Goal: Communication & Community: Answer question/provide support

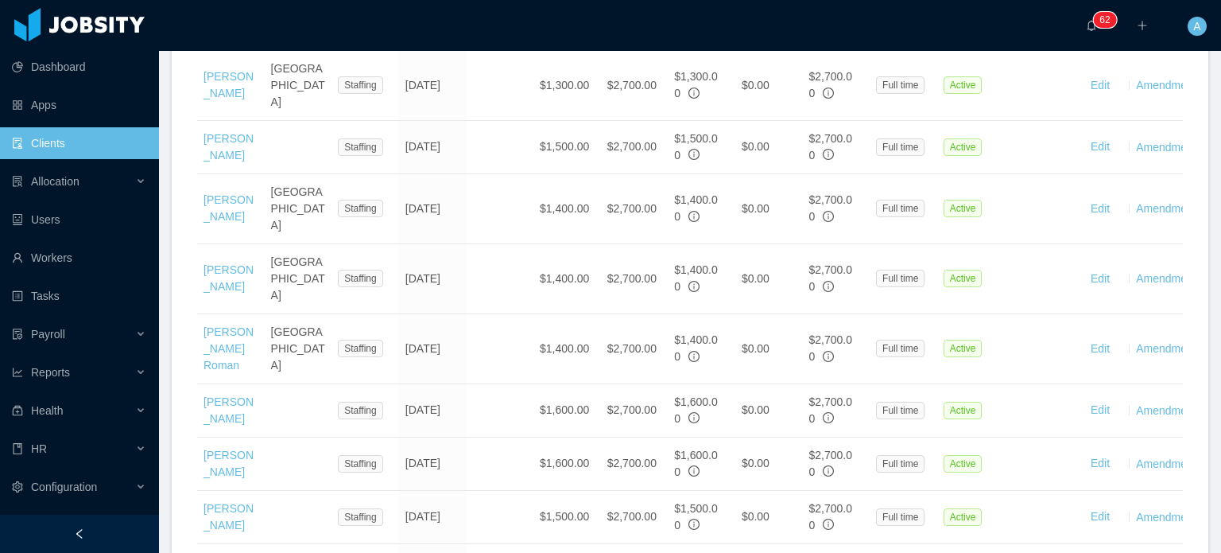
scroll to position [1075, 0]
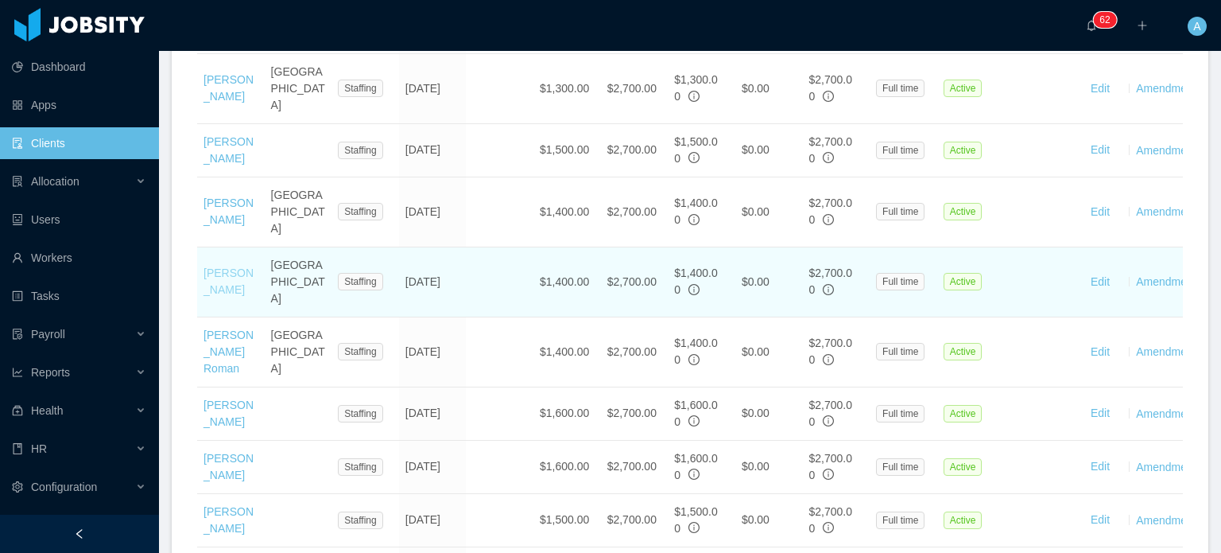
click at [210, 280] on link "[PERSON_NAME]" at bounding box center [229, 280] width 50 height 29
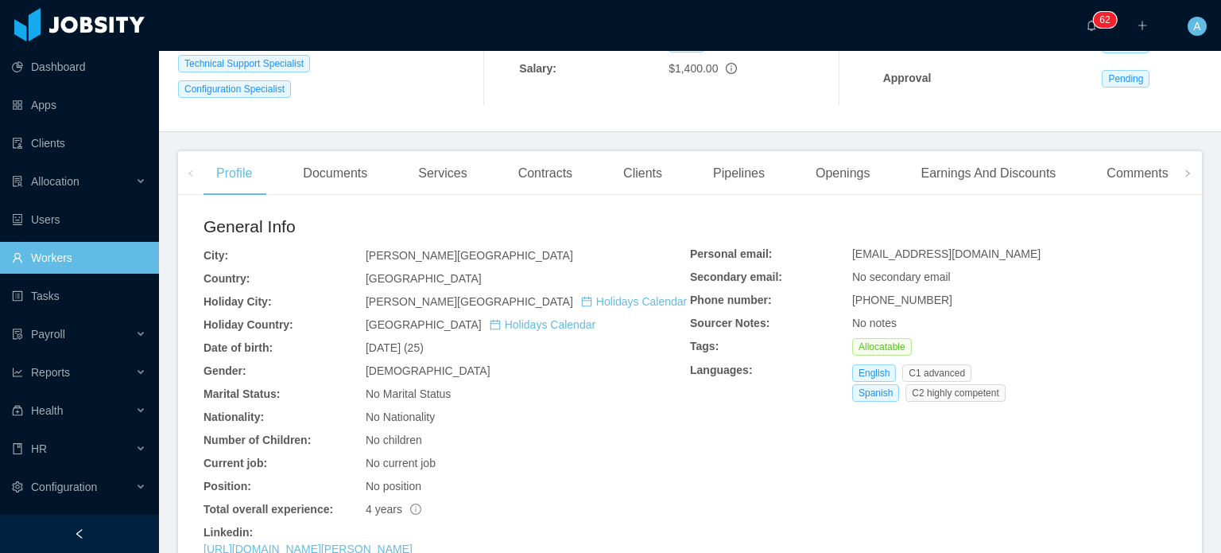
scroll to position [314, 0]
click at [960, 170] on div "Earnings And Discounts" at bounding box center [988, 174] width 161 height 45
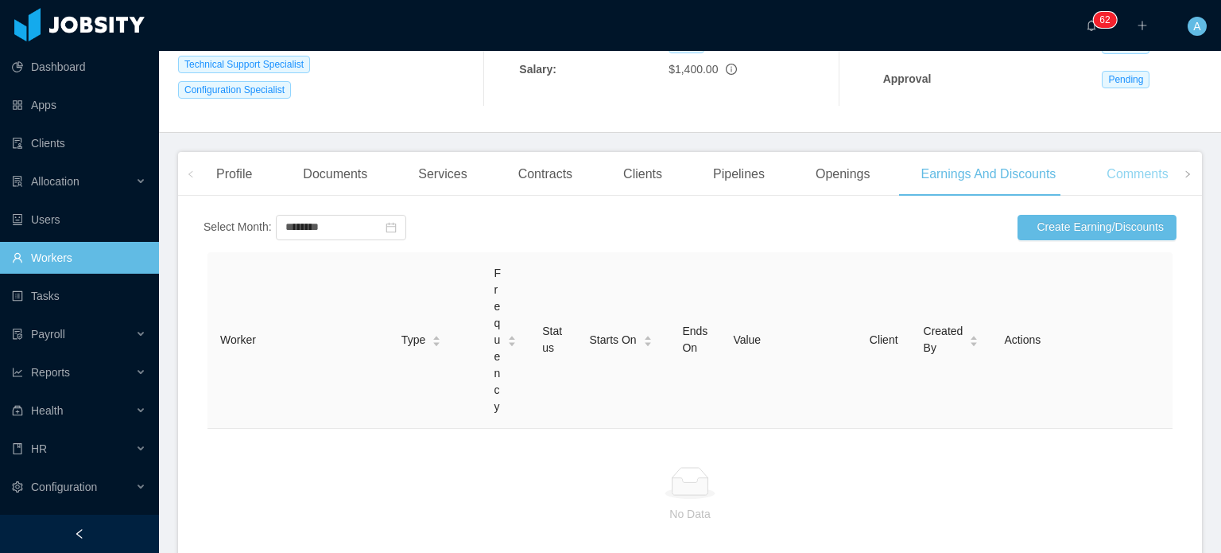
click at [1132, 179] on div "Comments" at bounding box center [1137, 174] width 87 height 45
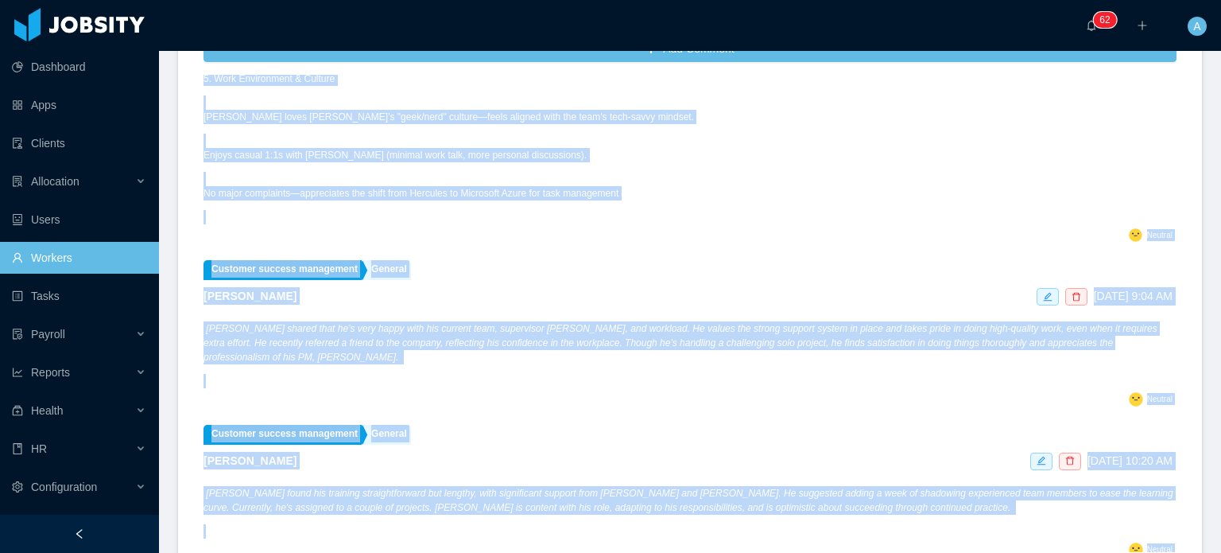
scroll to position [592, 0]
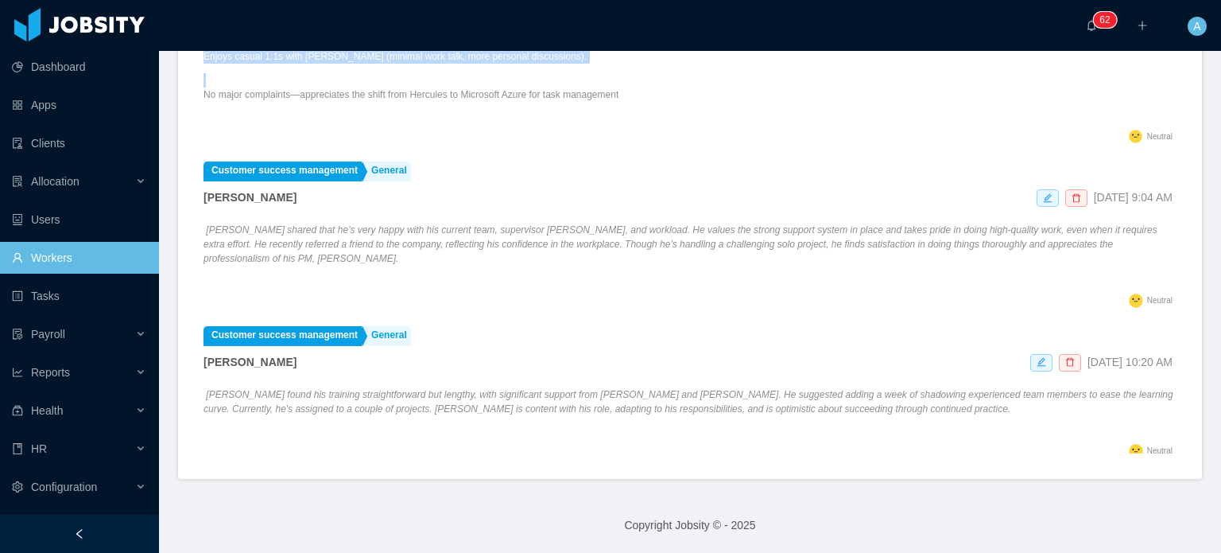
drag, startPoint x: 201, startPoint y: 317, endPoint x: 404, endPoint y: 103, distance: 295.3
click at [404, 103] on div "Add Comment Customer success management General [PERSON_NAME] [DATE] 2:42 PM Pe…" at bounding box center [690, 205] width 1024 height 547
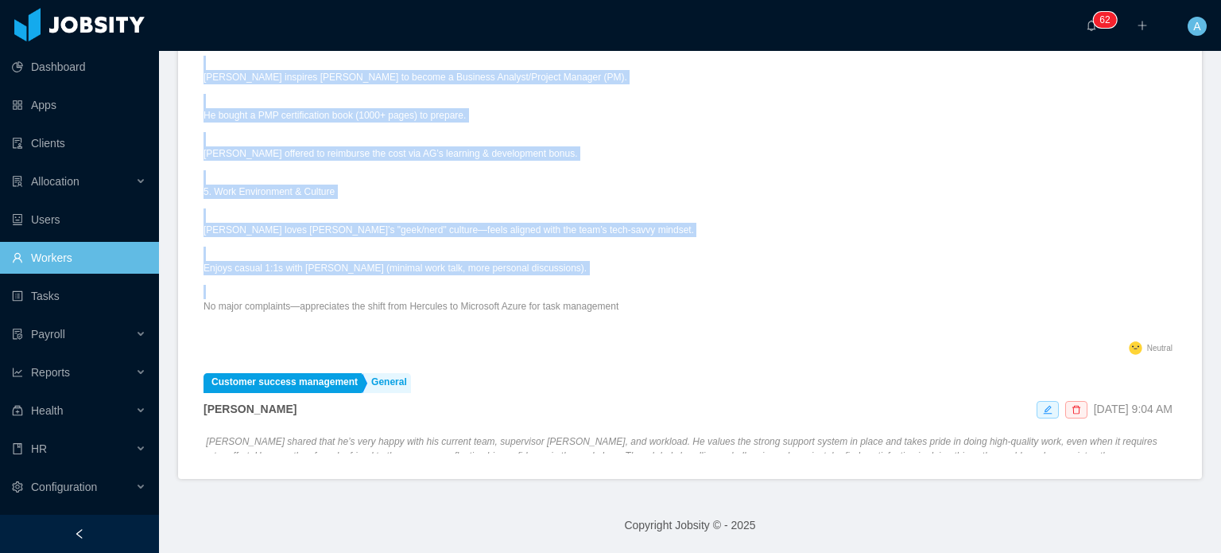
scroll to position [316, 0]
copy div "Personal Interests & Side Business [PERSON_NAME] spends free time with his dog,…"
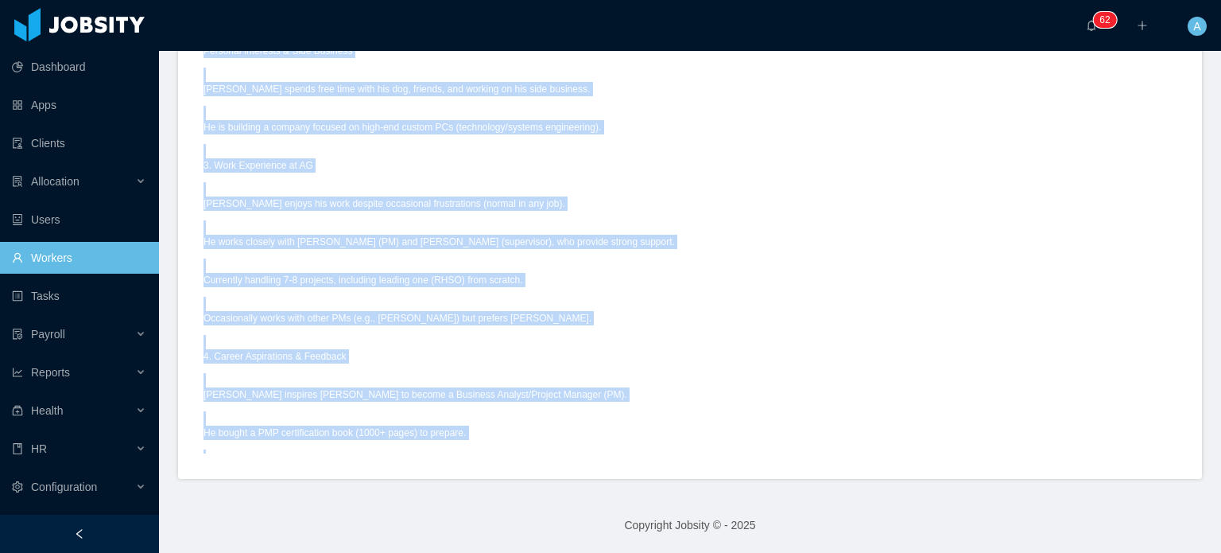
click at [703, 274] on div "Personal Interests & Side Business [PERSON_NAME] spends free time with his dog,…" at bounding box center [690, 348] width 973 height 614
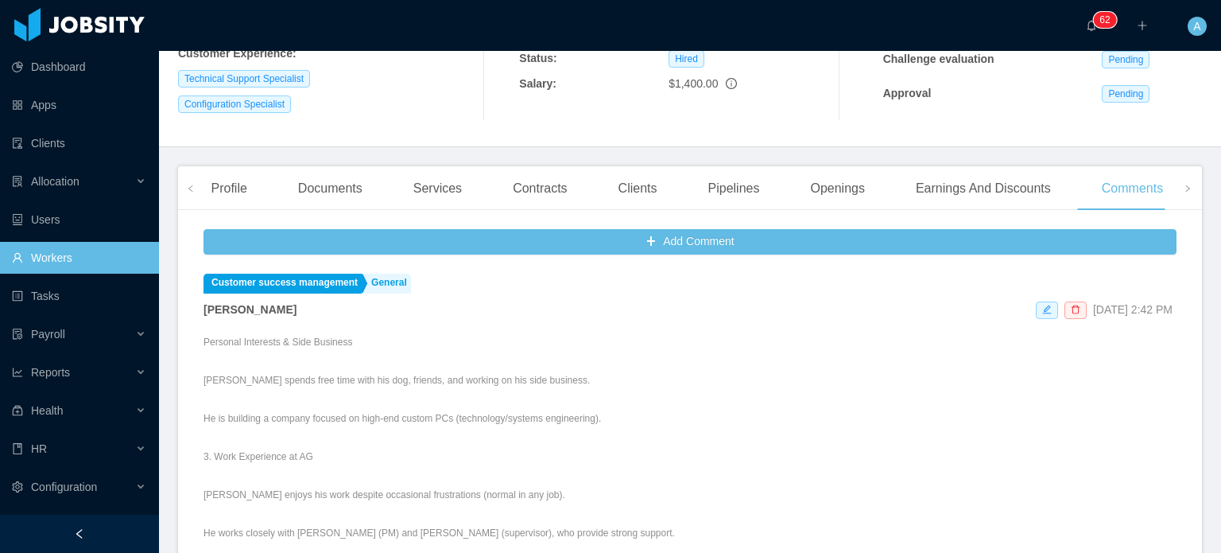
scroll to position [357, 0]
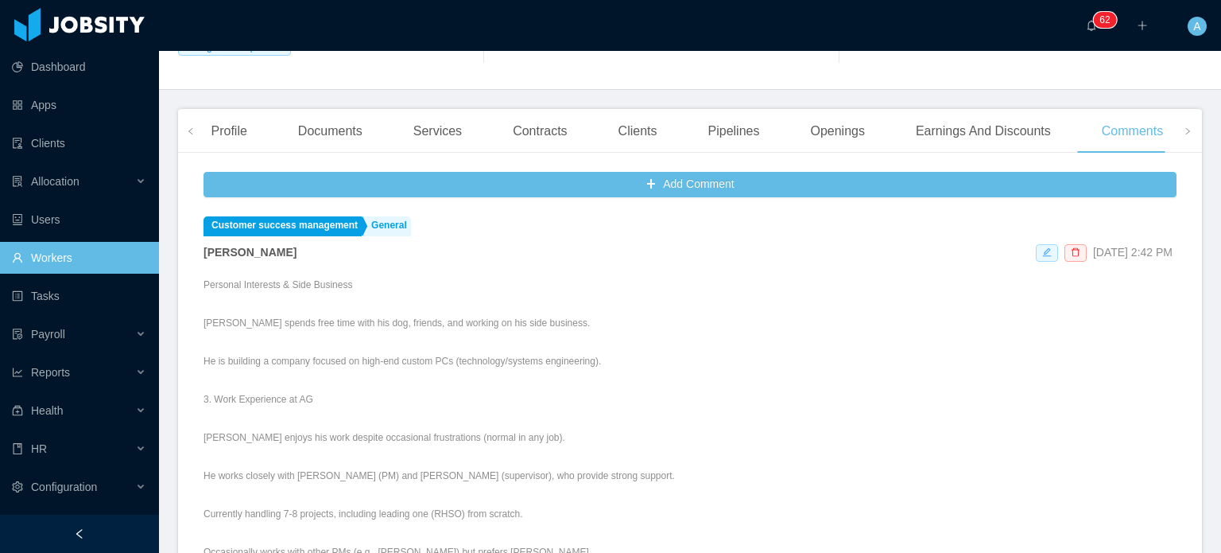
click at [1042, 253] on icon "icon: edit" at bounding box center [1047, 252] width 10 height 10
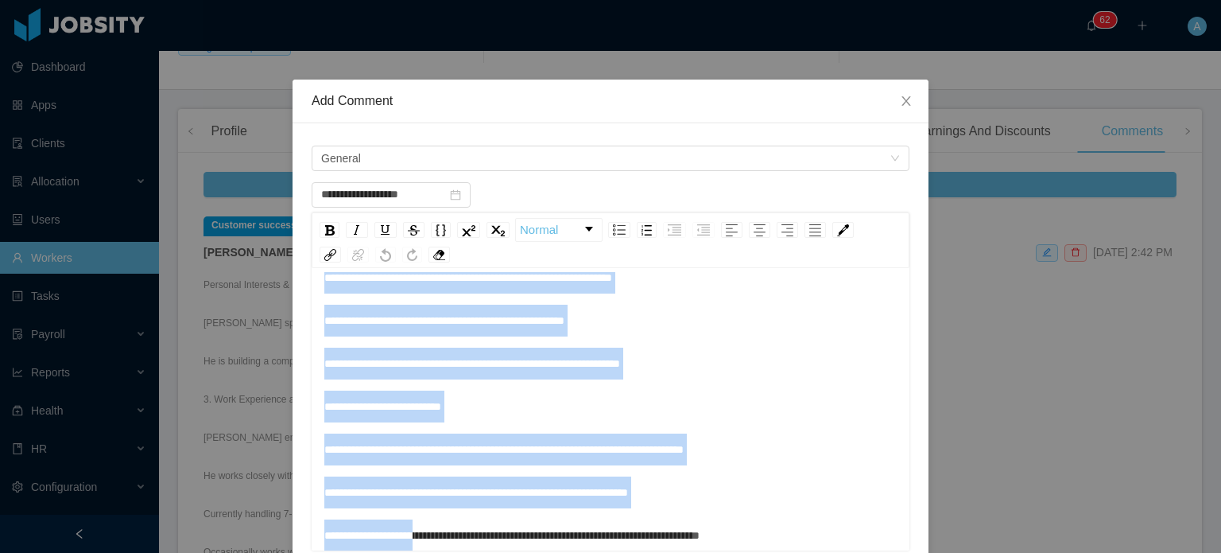
scroll to position [261, 0]
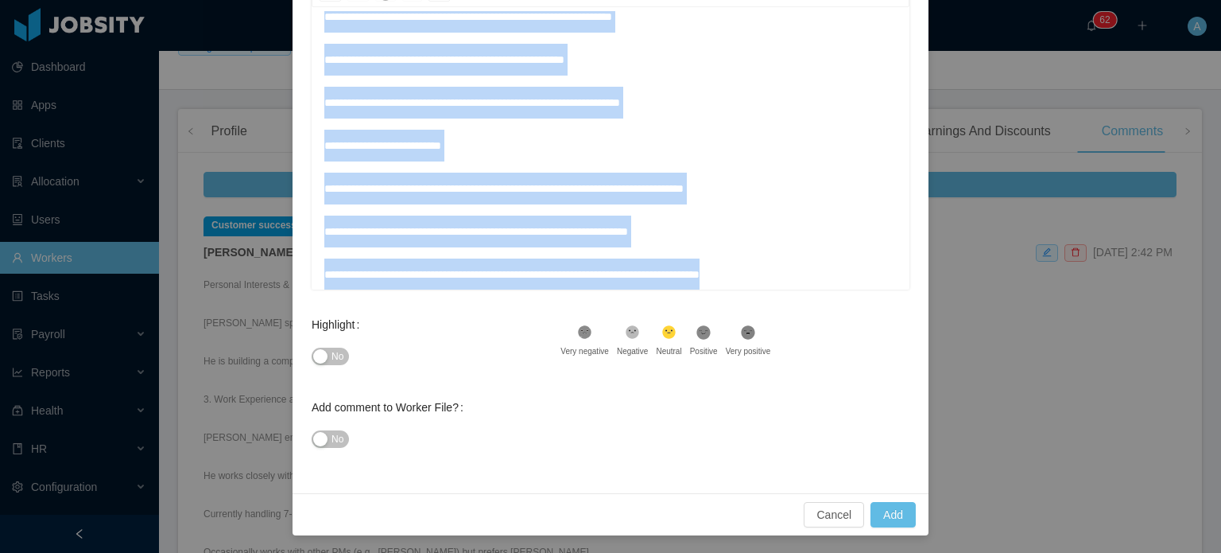
drag, startPoint x: 318, startPoint y: 312, endPoint x: 863, endPoint y: 273, distance: 546.9
copy div "**********"
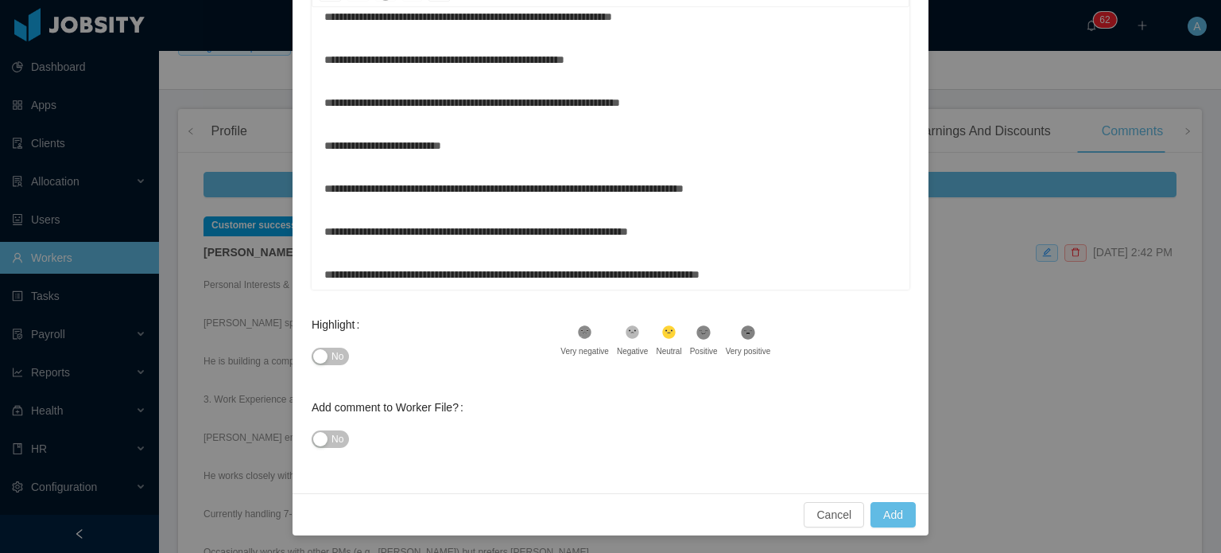
click at [712, 417] on div "Add comment to Worker File? No" at bounding box center [611, 432] width 598 height 83
click at [815, 511] on button "Cancel" at bounding box center [834, 514] width 60 height 25
